Goal: Information Seeking & Learning: Find specific fact

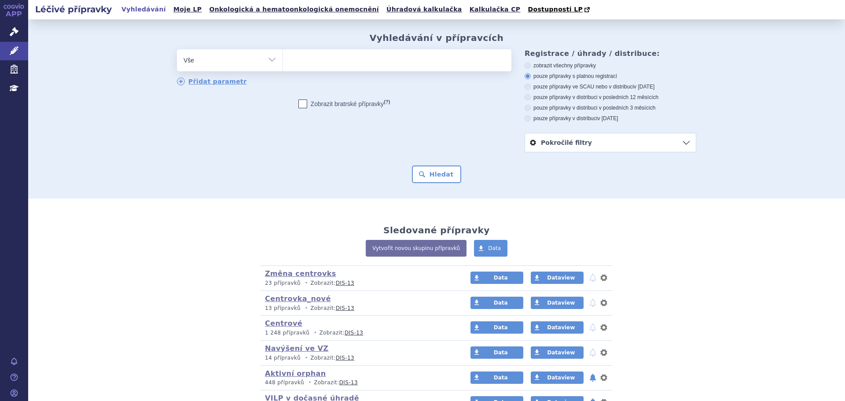
click at [365, 56] on ul at bounding box center [397, 58] width 228 height 18
click at [283, 56] on select at bounding box center [283, 60] width 0 height 22
paste input "0228944"
type input "0228944"
select select "0228944"
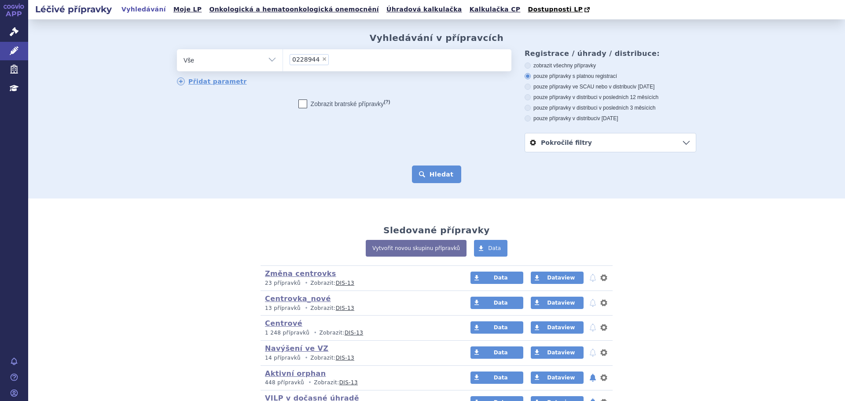
click at [429, 172] on button "Hledat" at bounding box center [437, 175] width 50 height 18
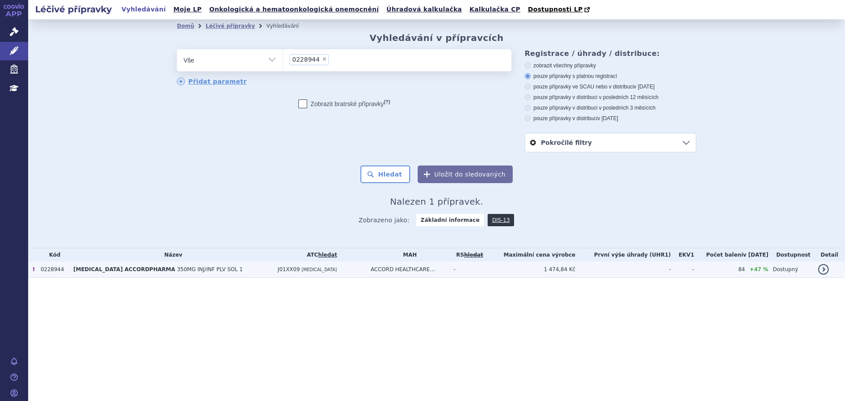
click at [200, 274] on td "DAPTOMYCIN ACCORDPHARMA 350MG INJ/INF PLV SOL 1" at bounding box center [171, 269] width 204 height 16
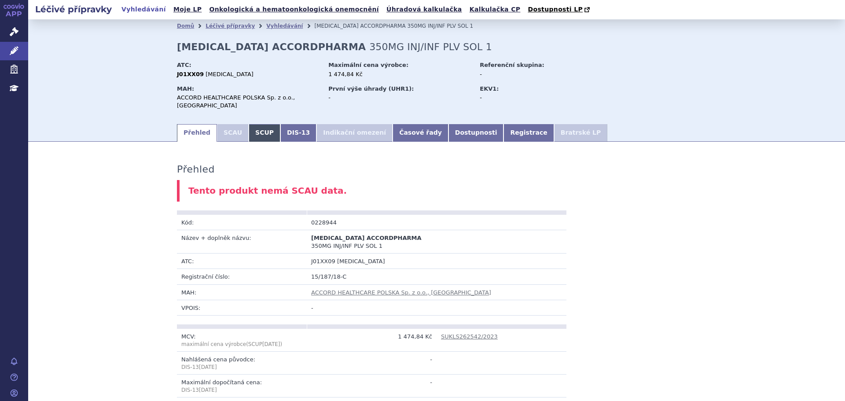
click at [250, 124] on link "SCUP" at bounding box center [265, 133] width 32 height 18
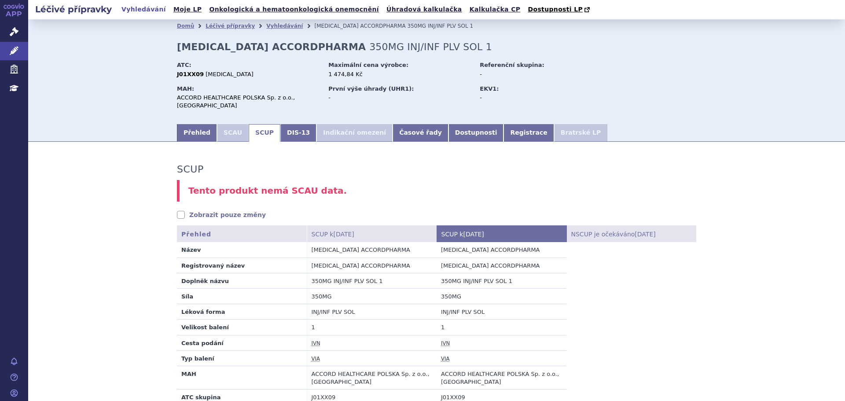
click at [259, 125] on link "SCUP" at bounding box center [265, 133] width 32 height 18
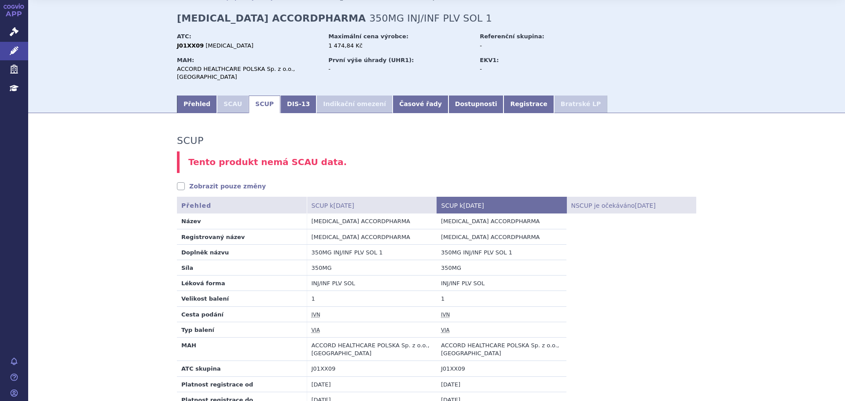
scroll to position [44, 0]
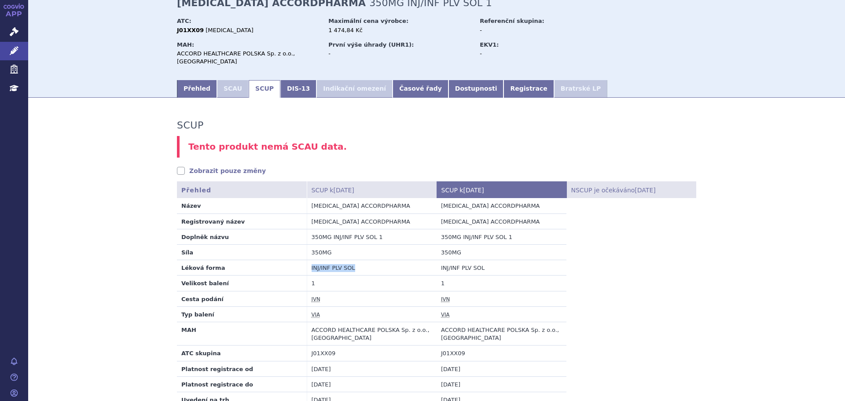
drag, startPoint x: 346, startPoint y: 261, endPoint x: 297, endPoint y: 267, distance: 49.2
click at [297, 267] on tr "Léková forma INJ/INF PLV SOL INJ/INF PLV SOL" at bounding box center [436, 267] width 519 height 15
copy tr "Léková forma INJ/INF PLV SOL"
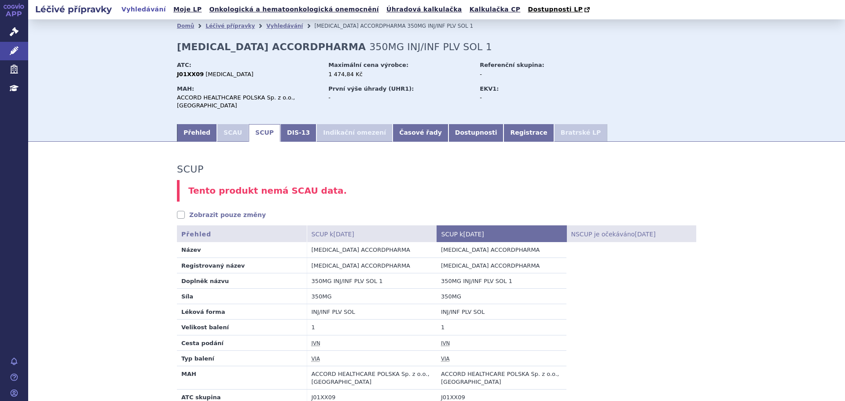
drag, startPoint x: 352, startPoint y: 190, endPoint x: 357, endPoint y: 192, distance: 6.1
click at [352, 190] on div "Tento produkt nemá SCAU data." at bounding box center [436, 191] width 519 height 22
click at [271, 27] on link "Vyhledávání" at bounding box center [284, 26] width 37 height 6
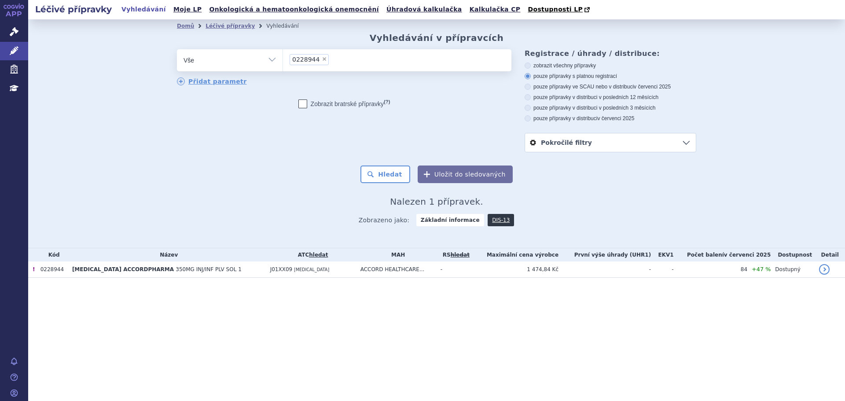
click at [322, 60] on span "×" at bounding box center [324, 58] width 5 height 5
click at [283, 60] on select "0228944" at bounding box center [283, 60] width 0 height 22
select select
click at [319, 59] on ul at bounding box center [397, 58] width 228 height 18
click at [283, 59] on select "0228944" at bounding box center [283, 60] width 0 height 22
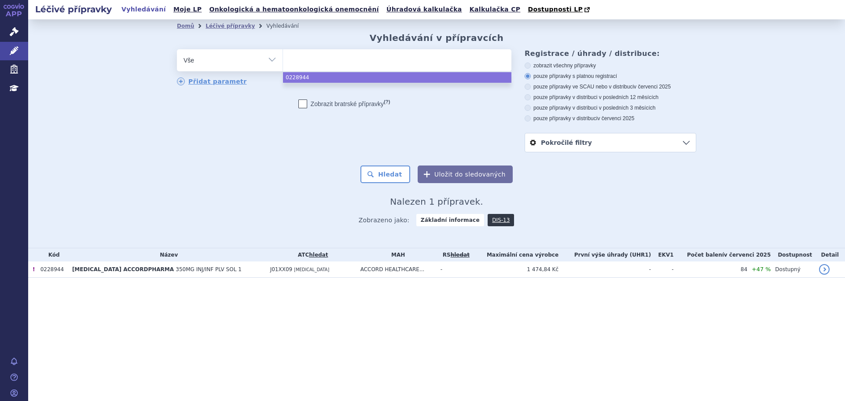
paste input "0228946"
type input "0228946"
select select "0228946"
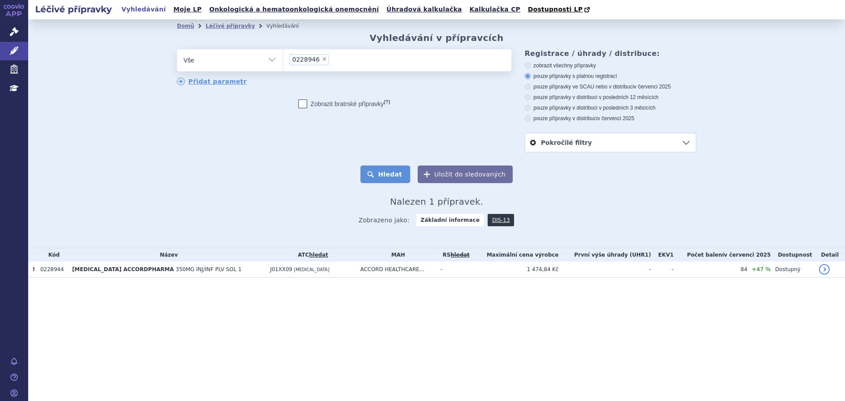
click at [390, 177] on button "Hledat" at bounding box center [386, 175] width 50 height 18
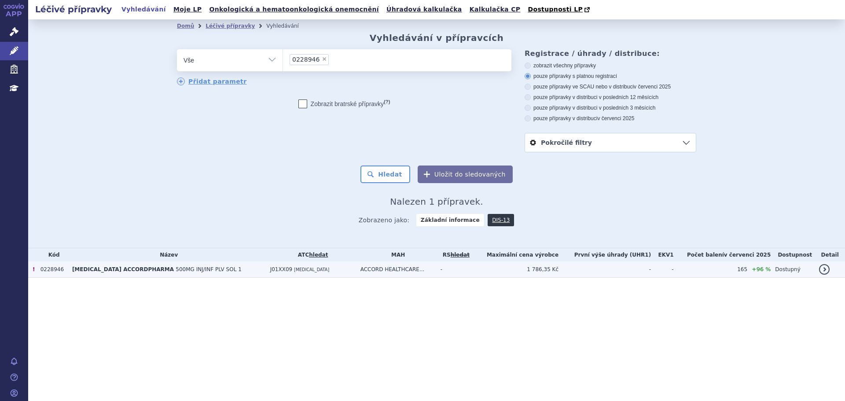
click at [324, 272] on td "J01XX09 [MEDICAL_DATA]" at bounding box center [311, 269] width 90 height 16
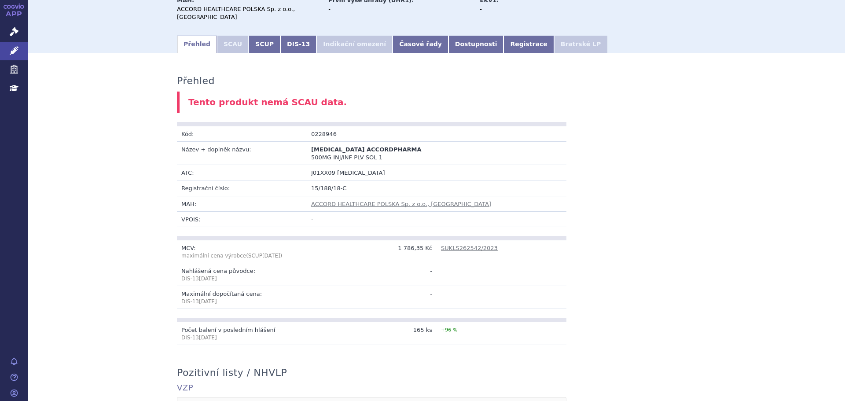
scroll to position [88, 0]
click at [262, 36] on link "SCUP" at bounding box center [265, 45] width 32 height 18
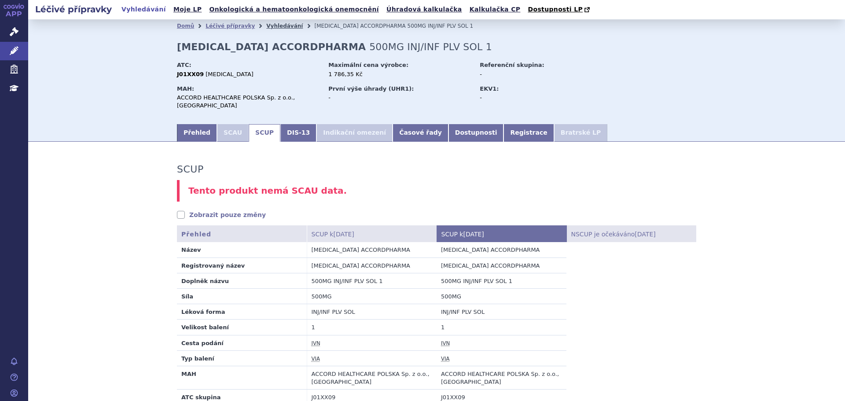
click at [266, 29] on link "Vyhledávání" at bounding box center [284, 26] width 37 height 6
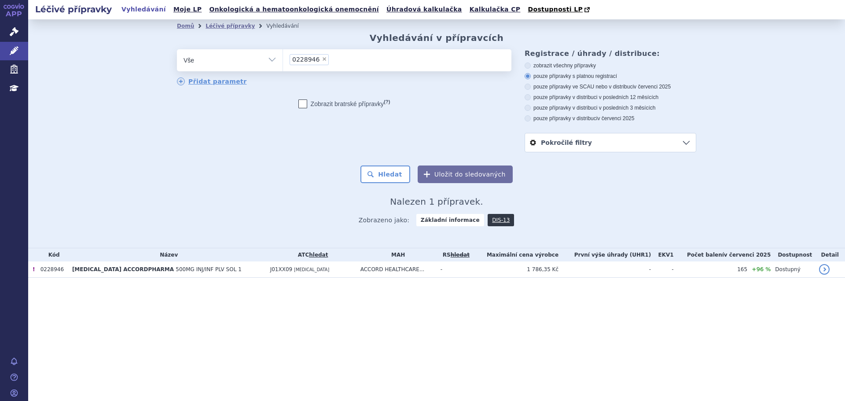
click at [322, 60] on span "×" at bounding box center [324, 58] width 5 height 5
click at [283, 60] on select "0228946" at bounding box center [283, 60] width 0 height 22
select select
type input "CU"
type input "CUBI"
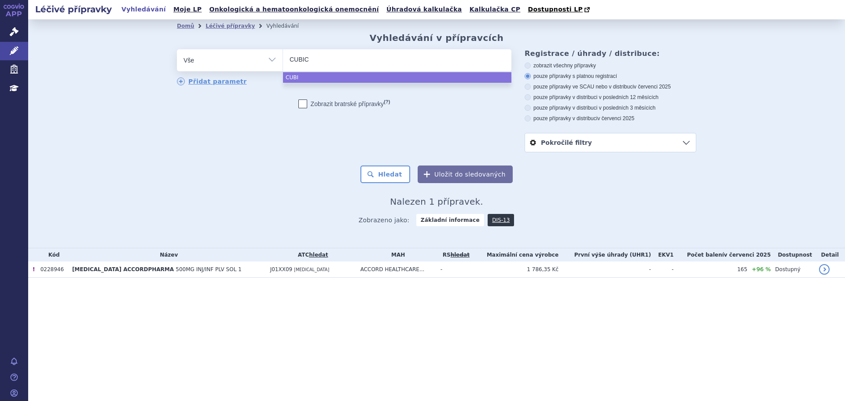
type input "CUBICI"
type input "[MEDICAL_DATA]"
select select "CUBICIN"
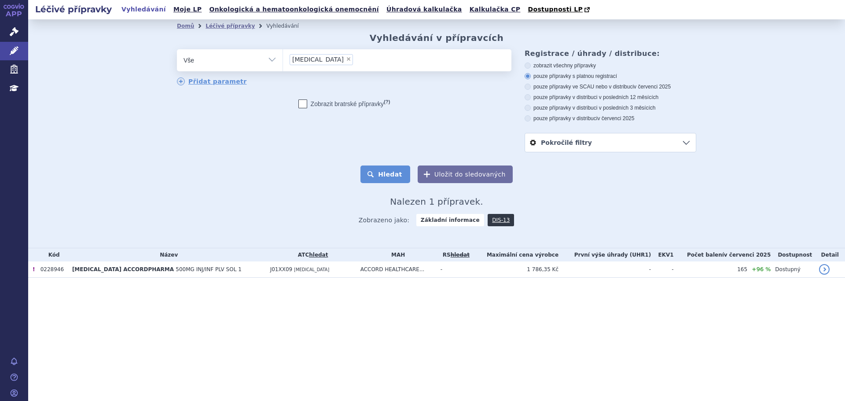
click at [377, 172] on button "Hledat" at bounding box center [386, 175] width 50 height 18
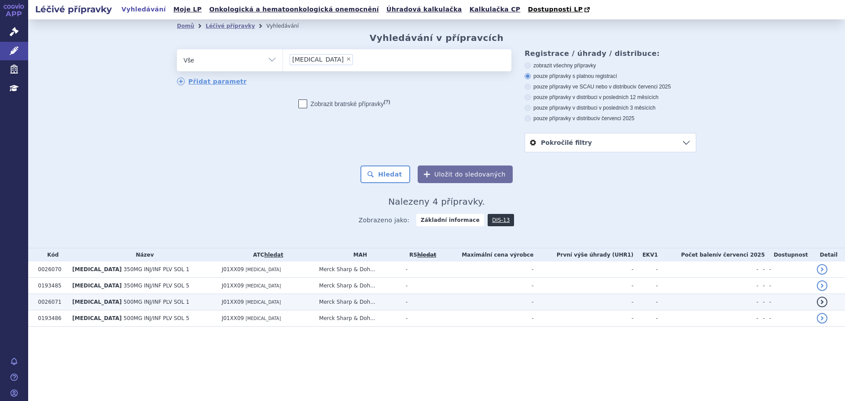
click at [142, 305] on span "500MG INJ/INF PLV SOL 1" at bounding box center [157, 302] width 66 height 6
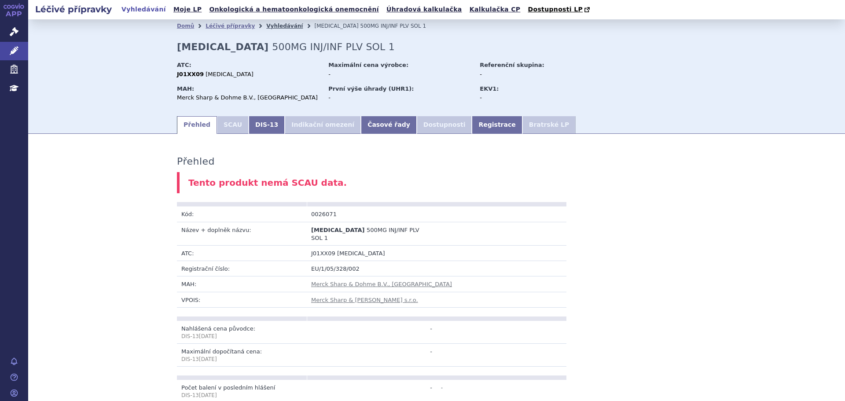
click at [266, 26] on link "Vyhledávání" at bounding box center [284, 26] width 37 height 6
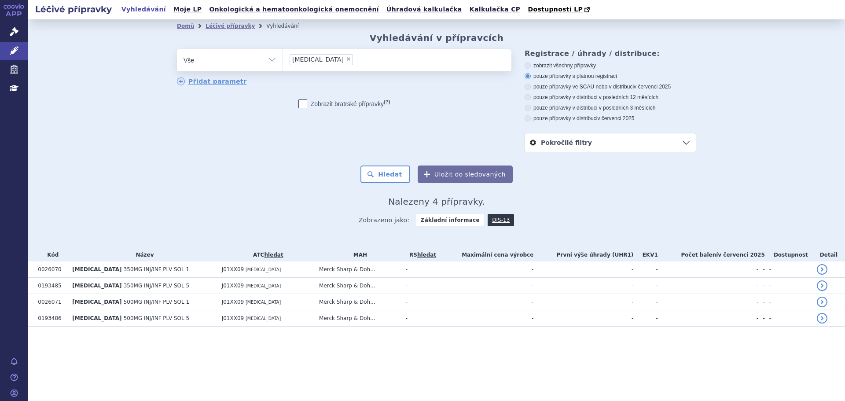
click at [346, 57] on span "×" at bounding box center [348, 58] width 5 height 5
click at [283, 57] on select "CUBICIN" at bounding box center [283, 60] width 0 height 22
select select
type input "CASIRIVIMAB/IMDEVIMAB"
select select "CASIRIVIMAB/IMDEVIMAB"
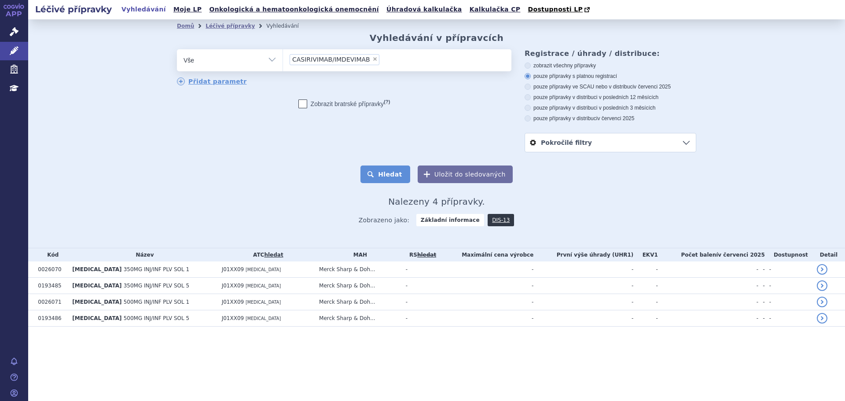
click at [393, 175] on button "Hledat" at bounding box center [386, 175] width 50 height 18
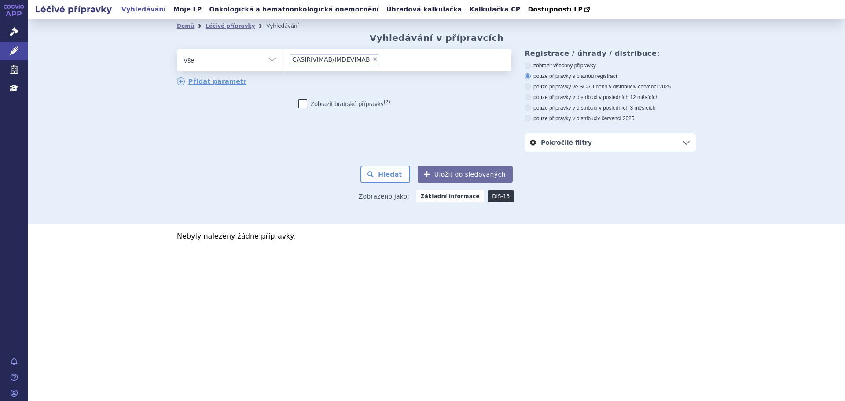
click at [372, 59] on span "×" at bounding box center [374, 58] width 5 height 5
click at [283, 59] on select "CASIRIVIMAB/IMDEVIMAB" at bounding box center [283, 60] width 0 height 22
select select
type input "ETESEVIMAB"
select select "ETESEVIMAB"
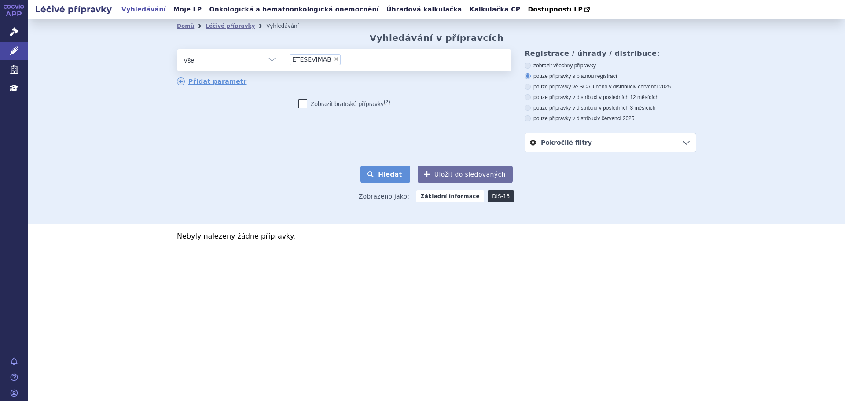
click at [385, 177] on button "Hledat" at bounding box center [386, 175] width 50 height 18
